Goal: Information Seeking & Learning: Learn about a topic

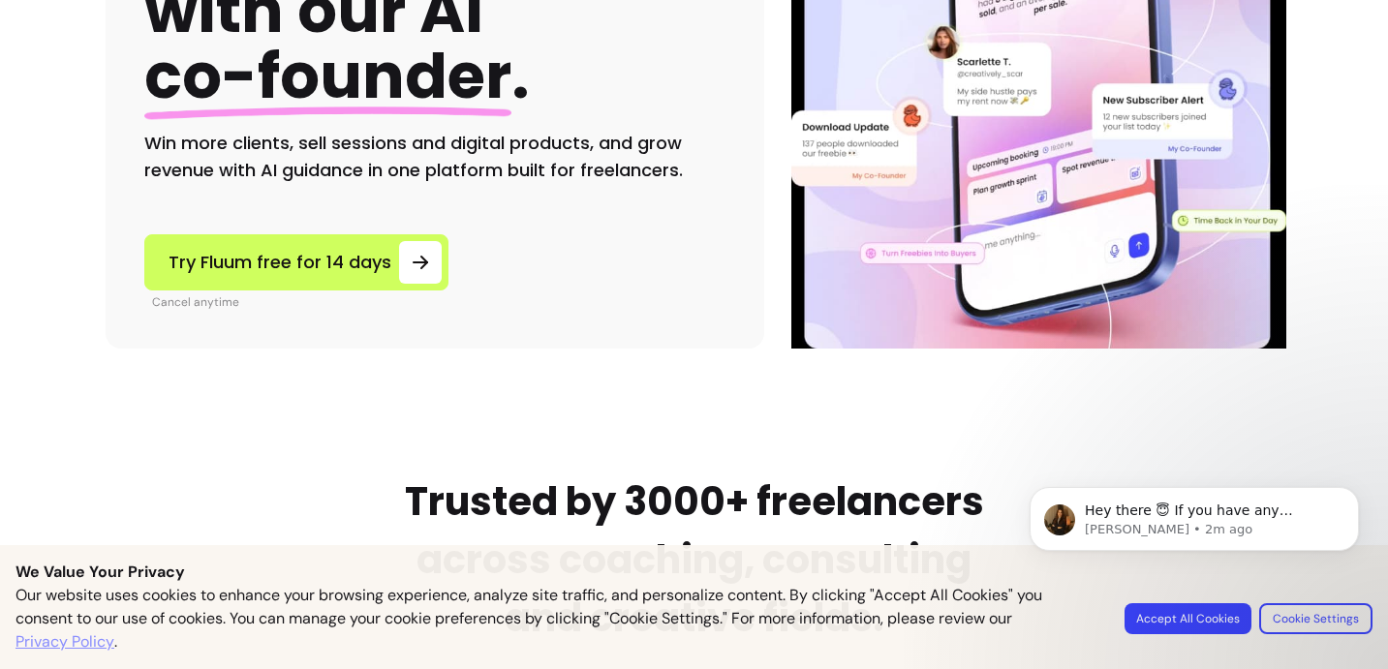
scroll to position [381, 0]
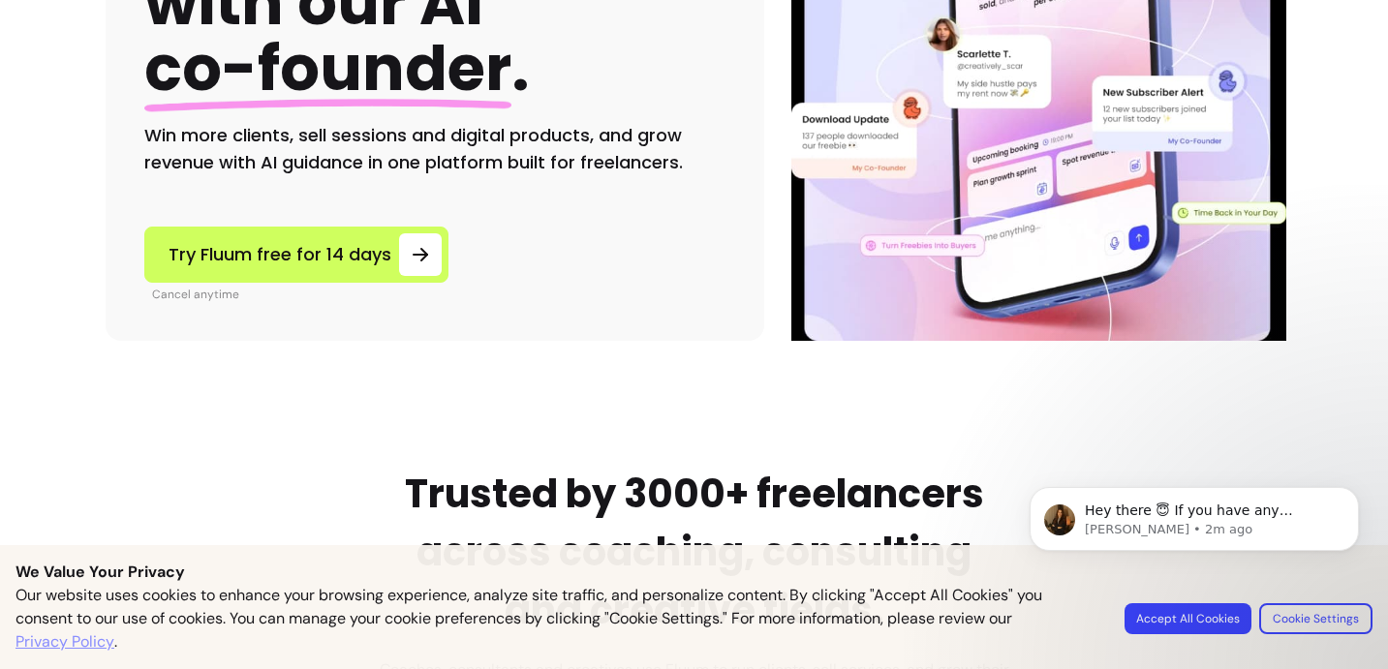
click at [1211, 622] on body "Hey there 😇 If you have any question about what you can do with Fluum, I'm here…" at bounding box center [1194, 553] width 372 height 198
click at [1180, 613] on body "Hey there 😇 If you have any question about what you can do with Fluum, I'm here…" at bounding box center [1194, 553] width 372 height 198
click at [1203, 623] on body "Hey there 😇 If you have any question about what you can do with Fluum, I'm here…" at bounding box center [1194, 553] width 372 height 198
click at [1313, 619] on body "Hey there 😇 If you have any question about what you can do with Fluum, I'm here…" at bounding box center [1194, 553] width 372 height 198
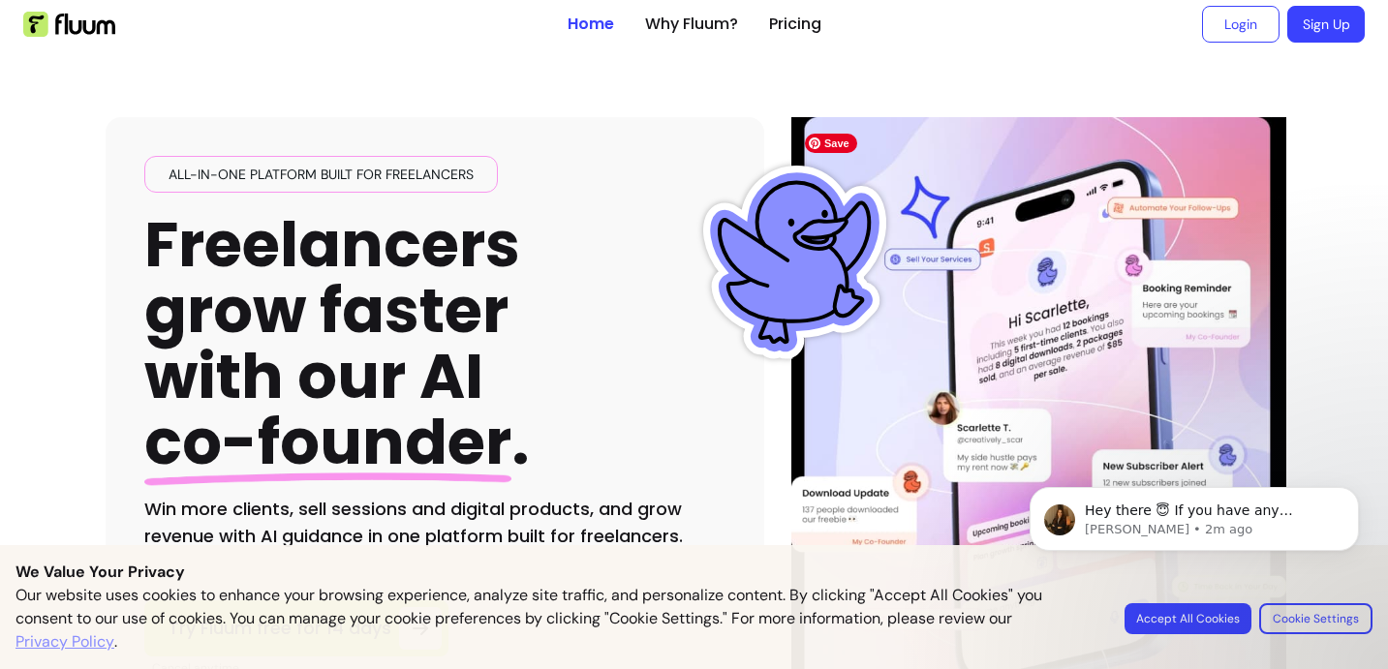
scroll to position [0, 0]
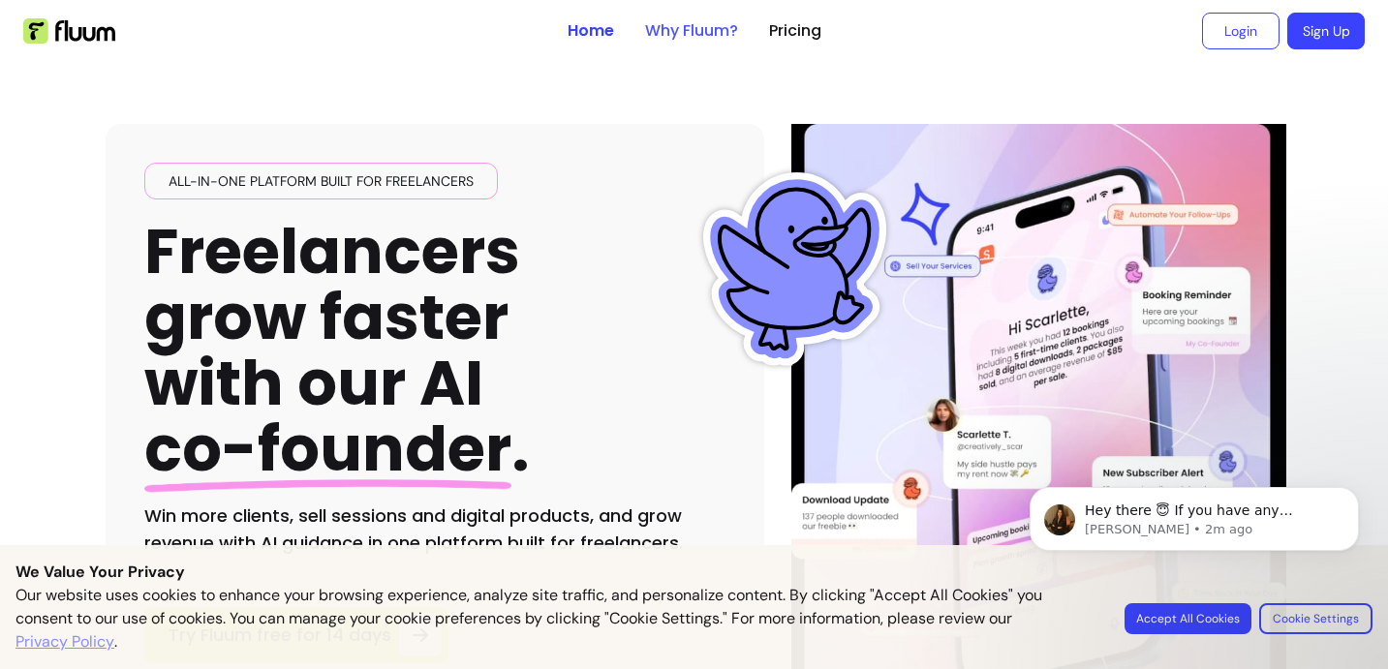
click at [671, 34] on link "Why Fluum?" at bounding box center [691, 30] width 93 height 23
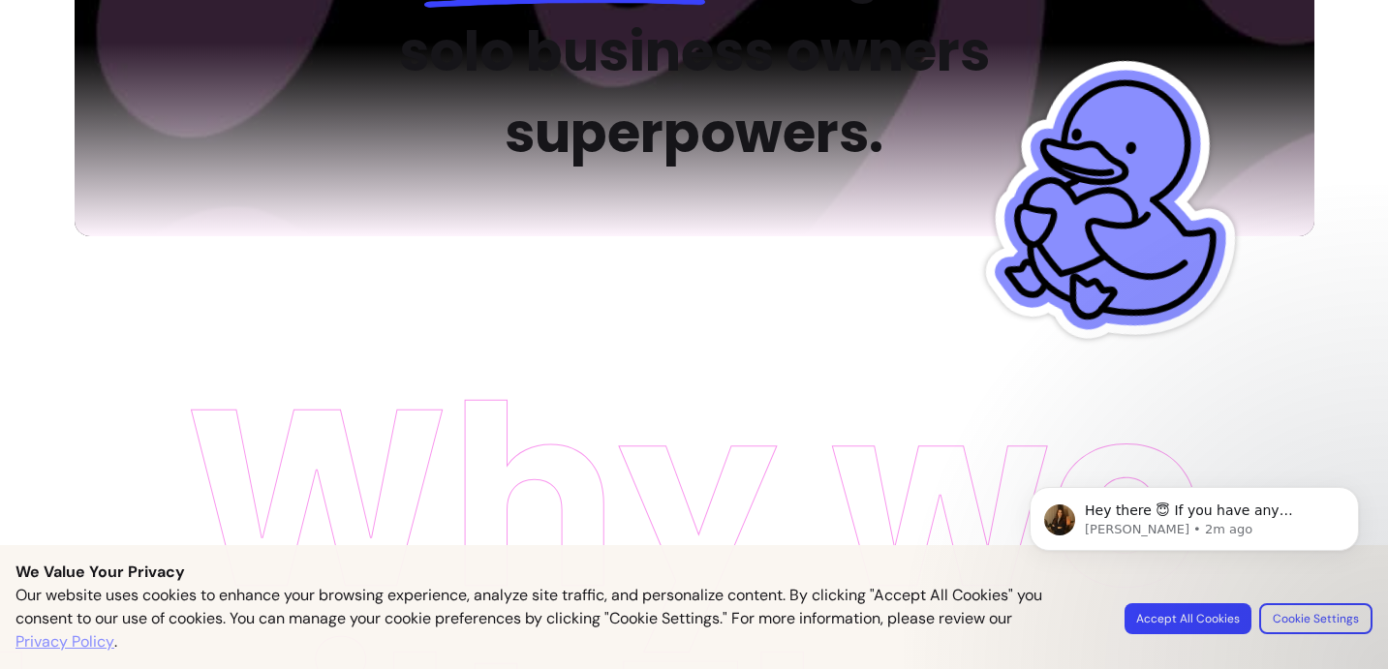
scroll to position [423, 0]
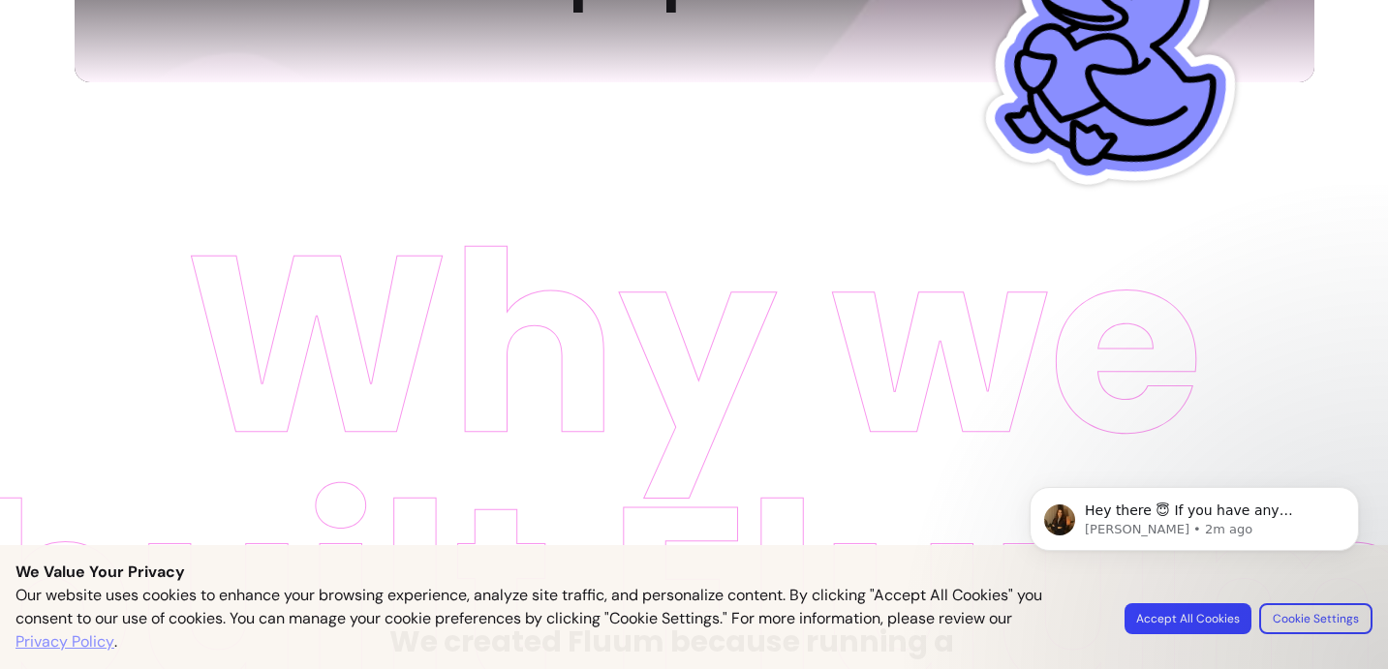
click at [1189, 621] on body "Hey there 😇 If you have any question about what you can do with Fluum, I'm here…" at bounding box center [1194, 553] width 372 height 198
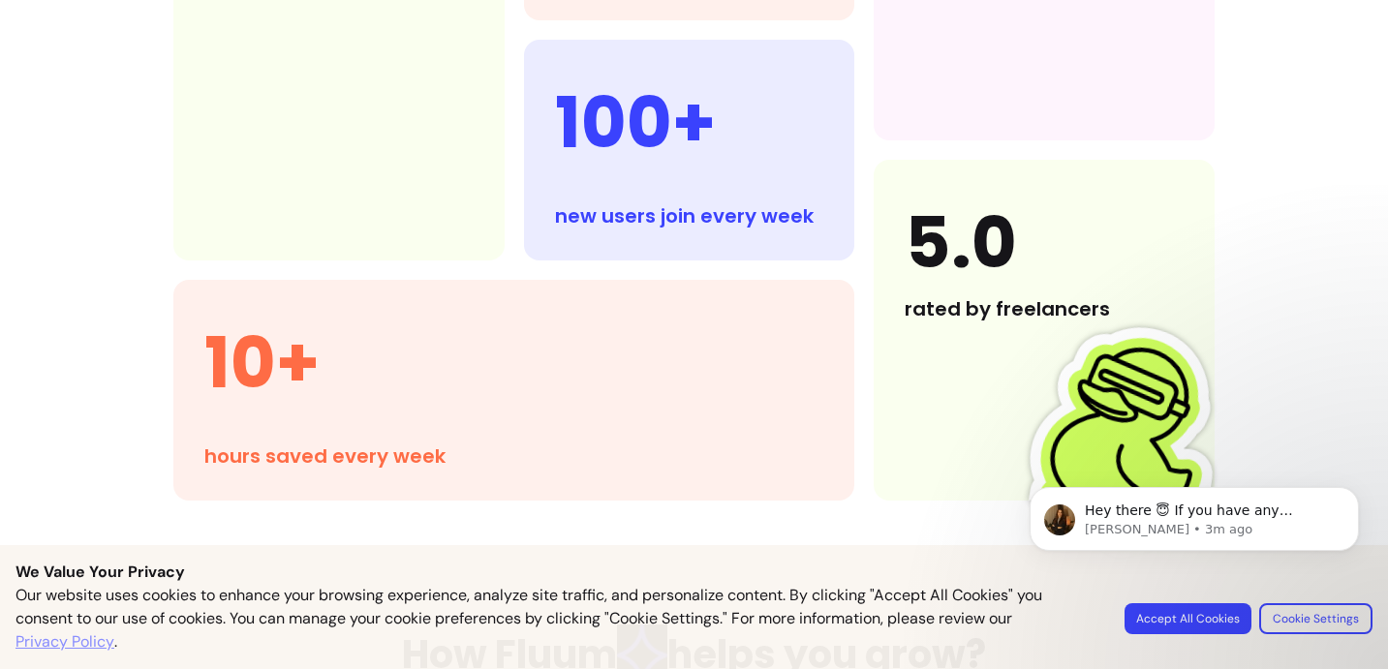
scroll to position [1967, 0]
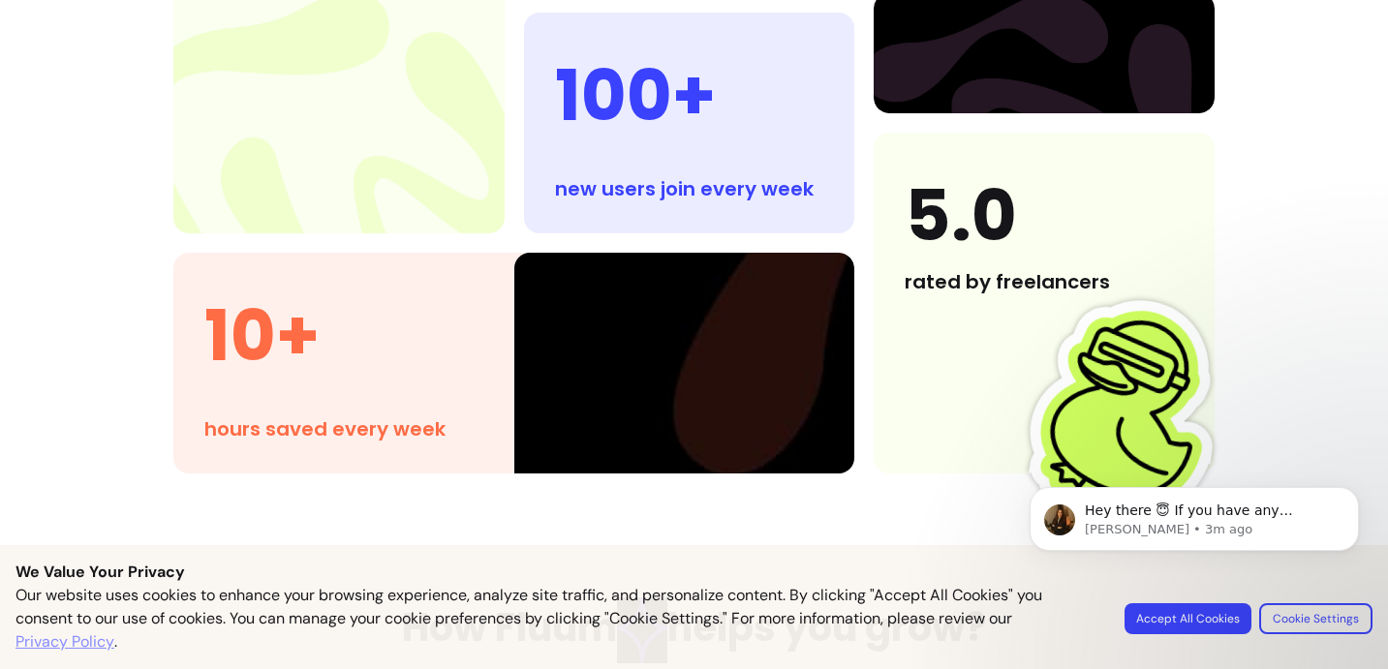
click at [1201, 613] on body "Hey there 😇 If you have any question about what you can do with Fluum, I'm here…" at bounding box center [1194, 553] width 372 height 198
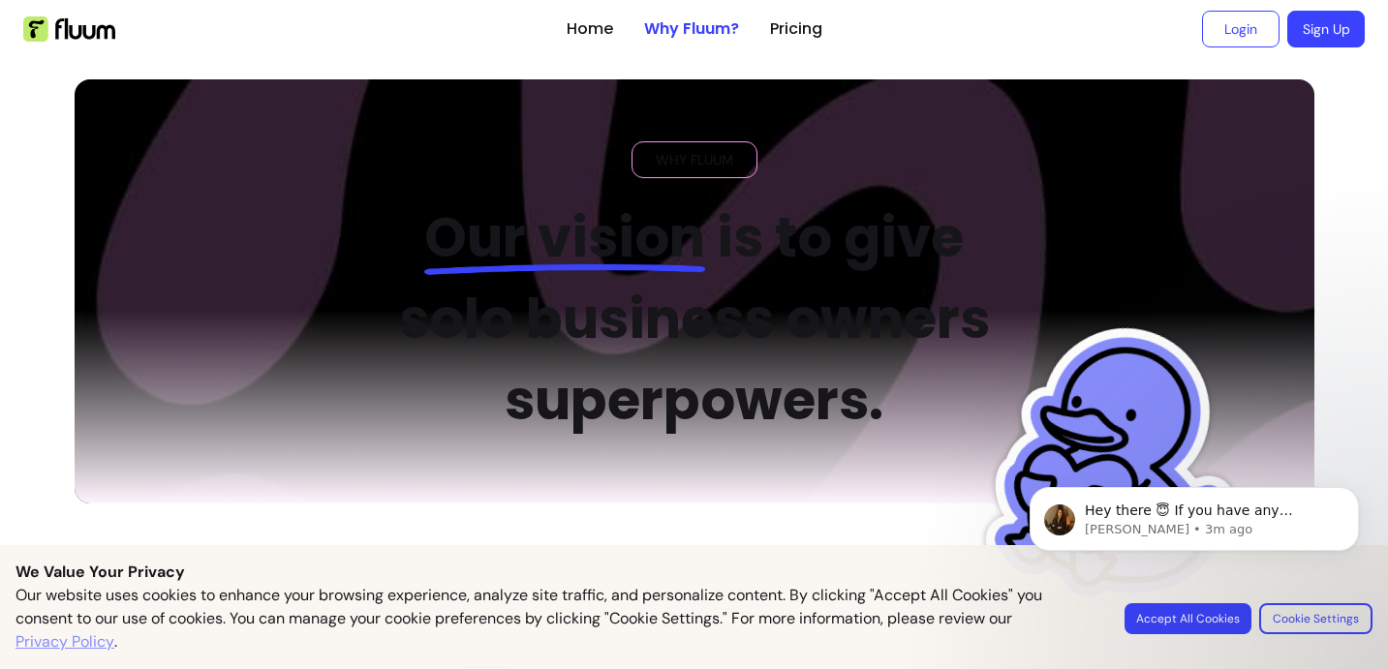
scroll to position [0, 0]
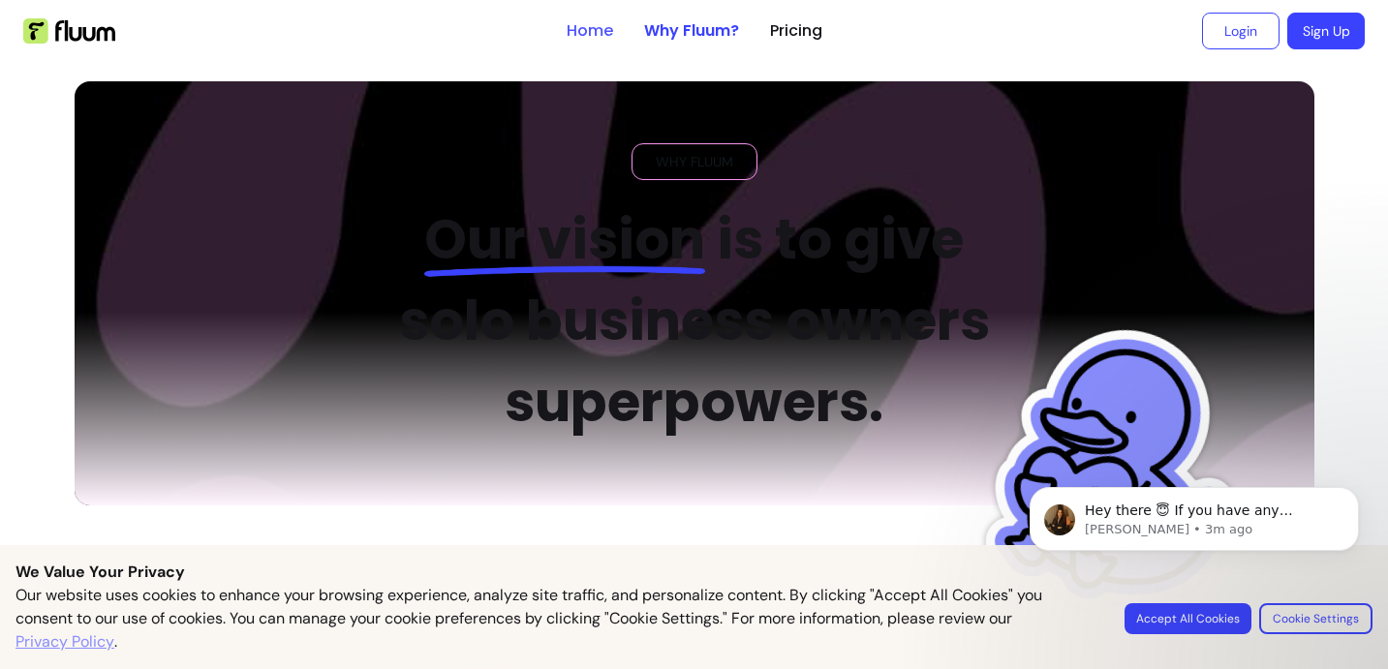
click at [578, 31] on link "Home" at bounding box center [590, 30] width 46 height 23
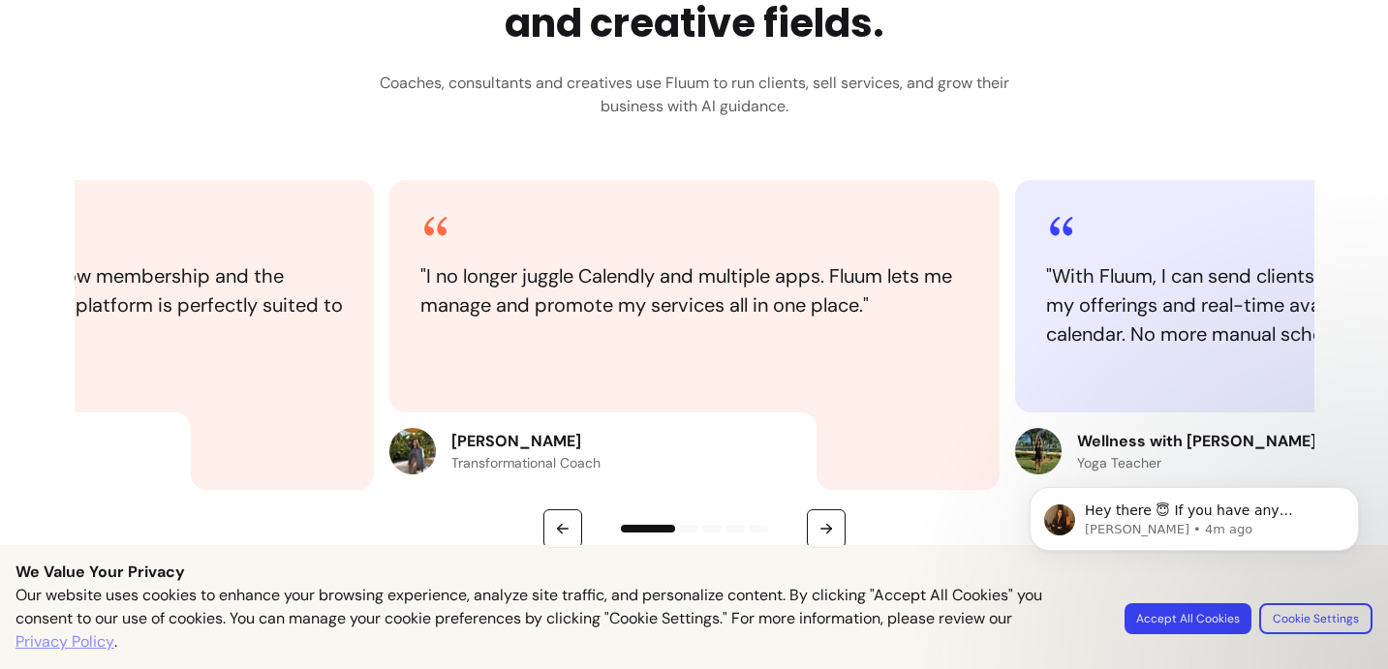
scroll to position [959, 0]
